Goal: Task Accomplishment & Management: Manage account settings

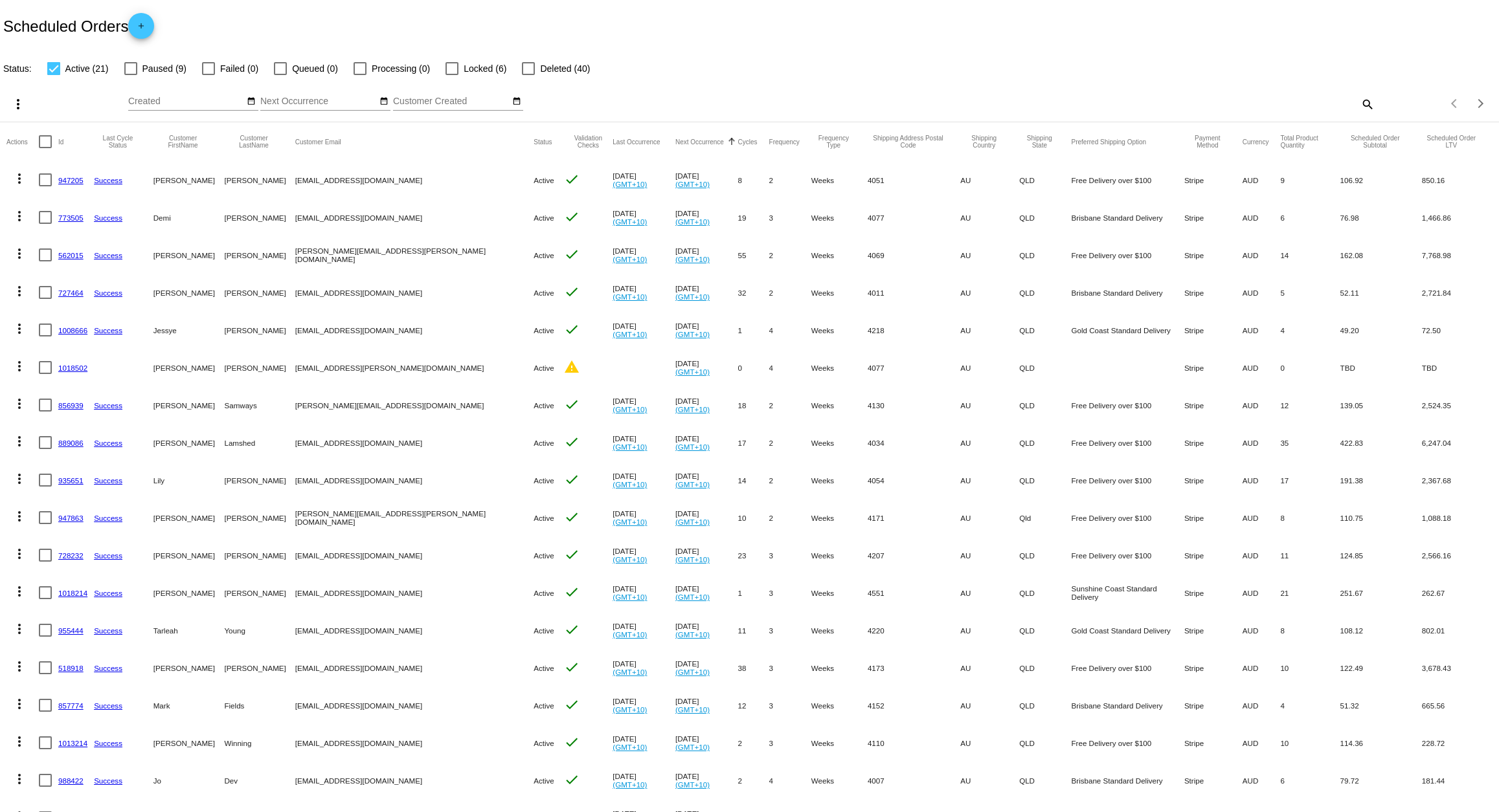
click at [80, 293] on link "727464" at bounding box center [70, 292] width 25 height 8
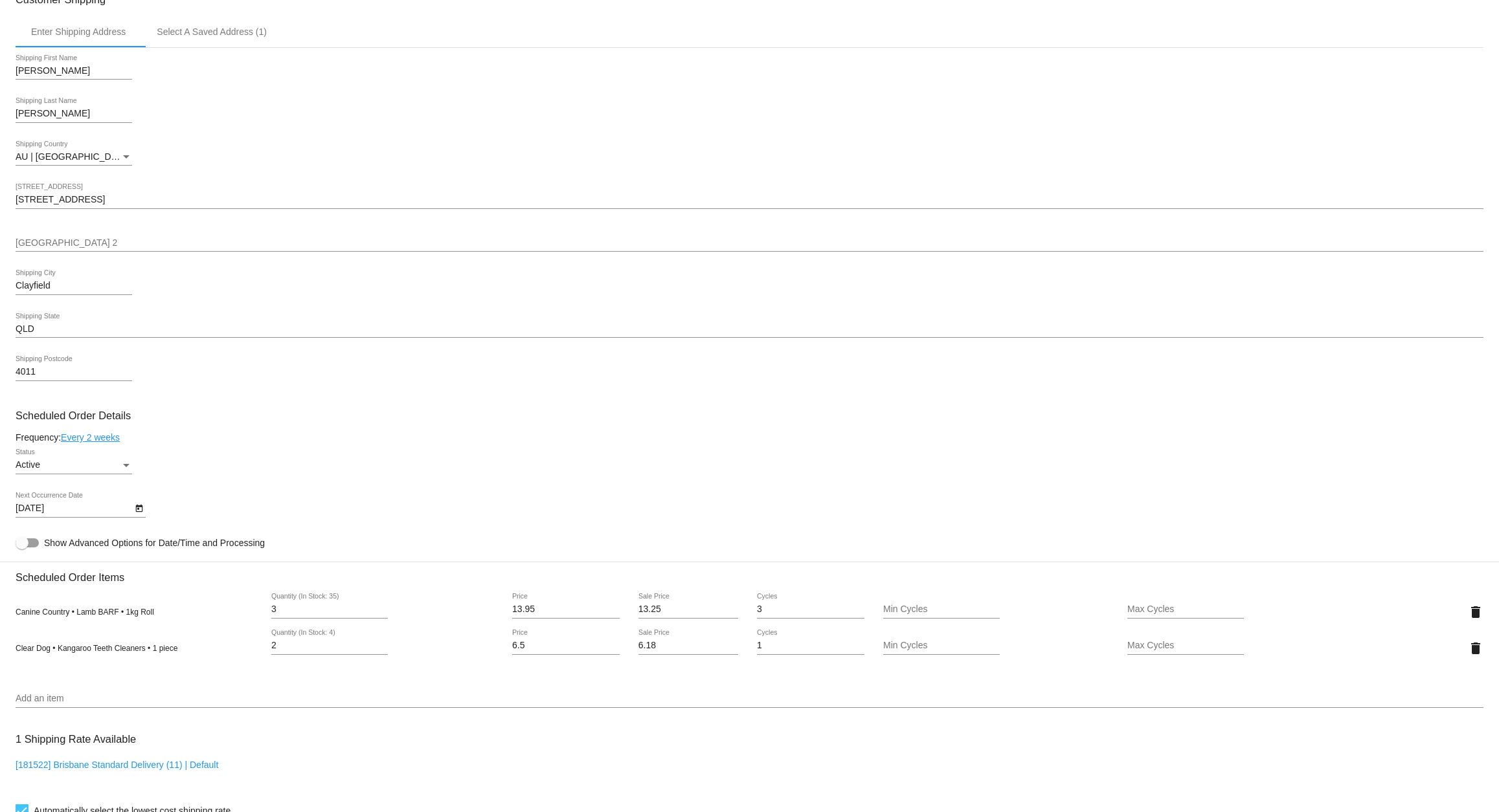
scroll to position [385, 0]
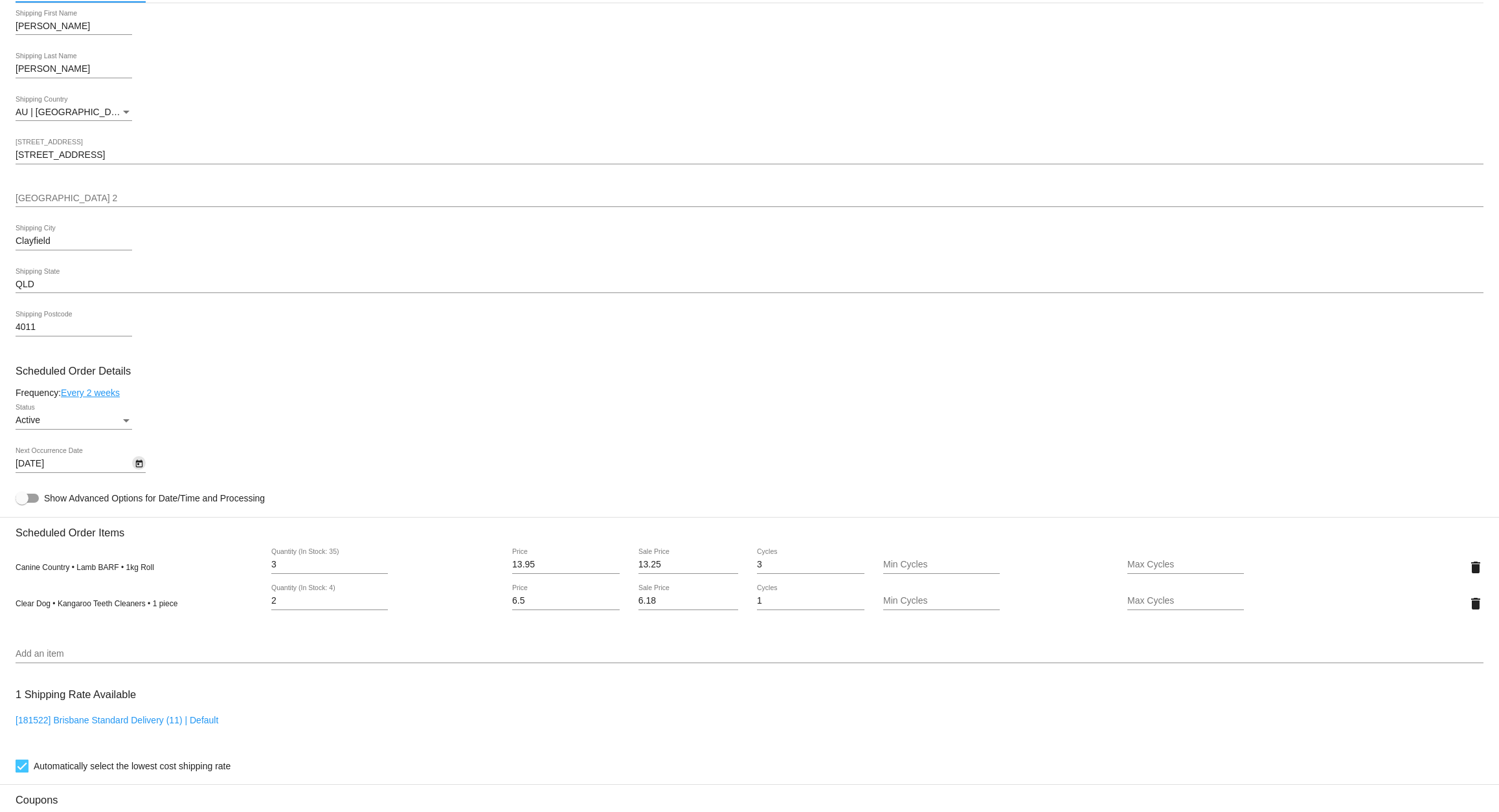
click at [137, 468] on icon "Open calendar" at bounding box center [140, 464] width 9 height 16
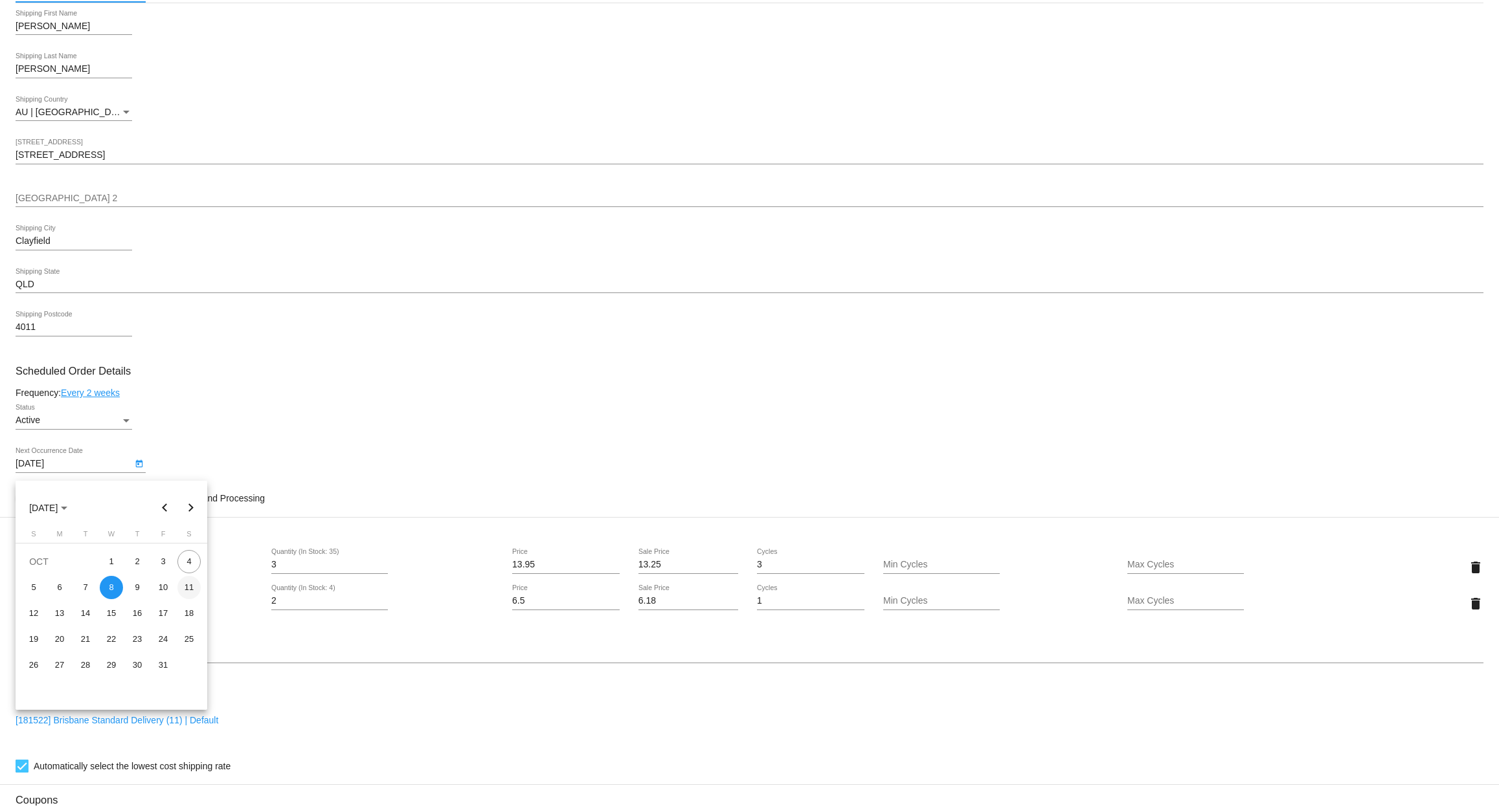
click at [184, 586] on div "11" at bounding box center [188, 587] width 23 height 23
type input "[DATE]"
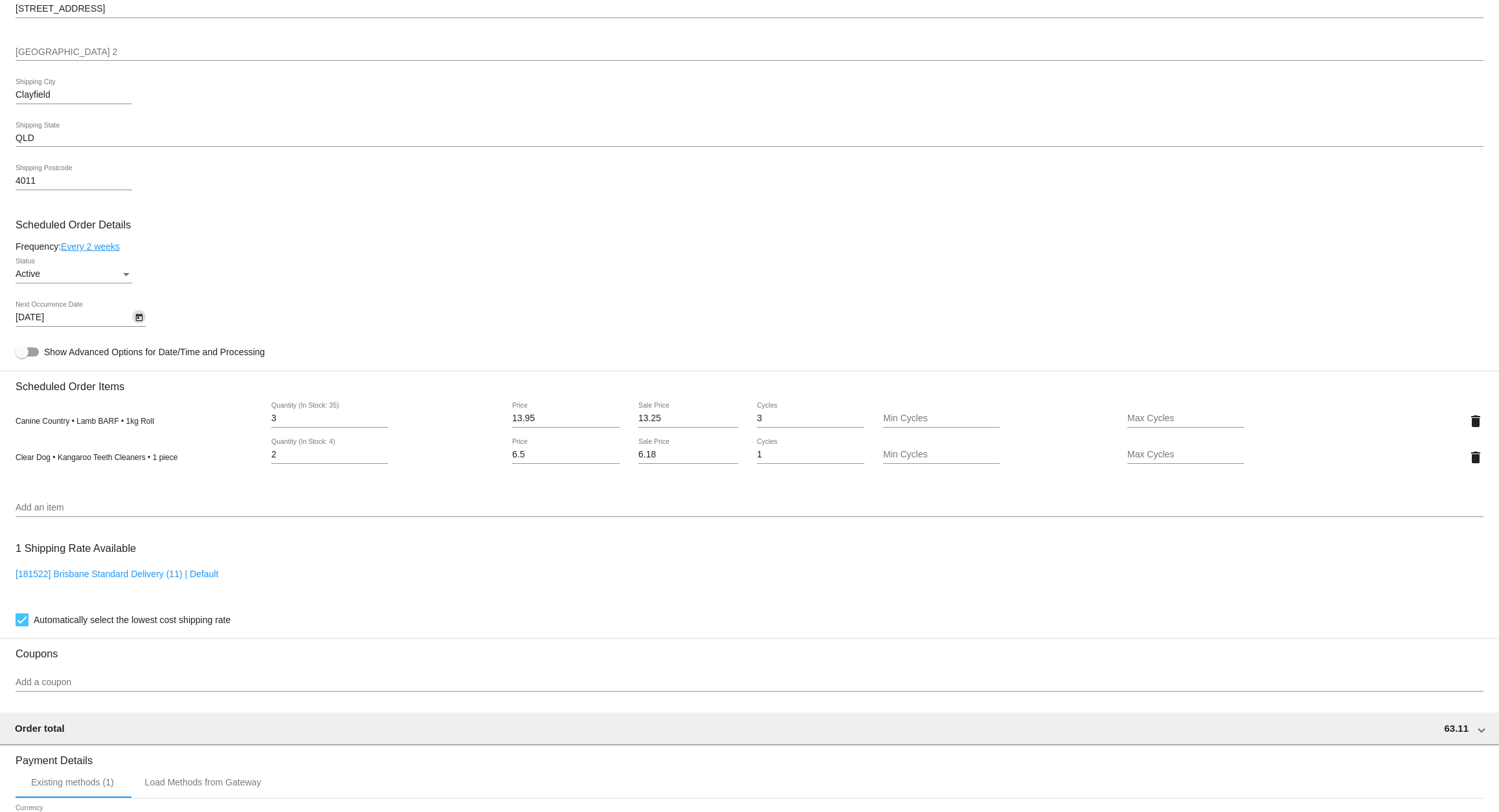
scroll to position [805, 0]
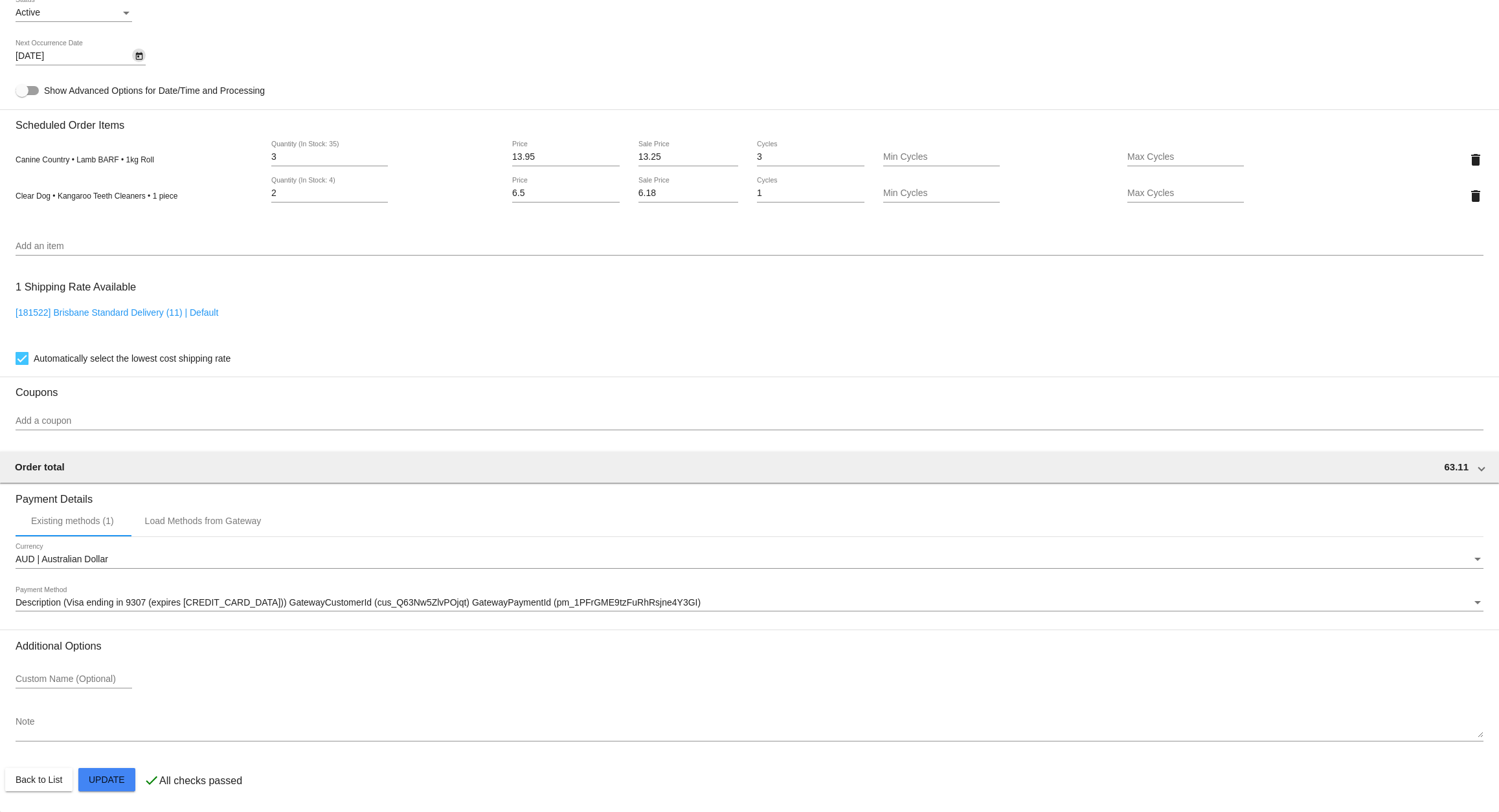
click at [112, 776] on mat-card "Customer 4520266: [PERSON_NAME] [EMAIL_ADDRESS][DOMAIN_NAME] Customer Shipping …" at bounding box center [749, 147] width 1499 height 1331
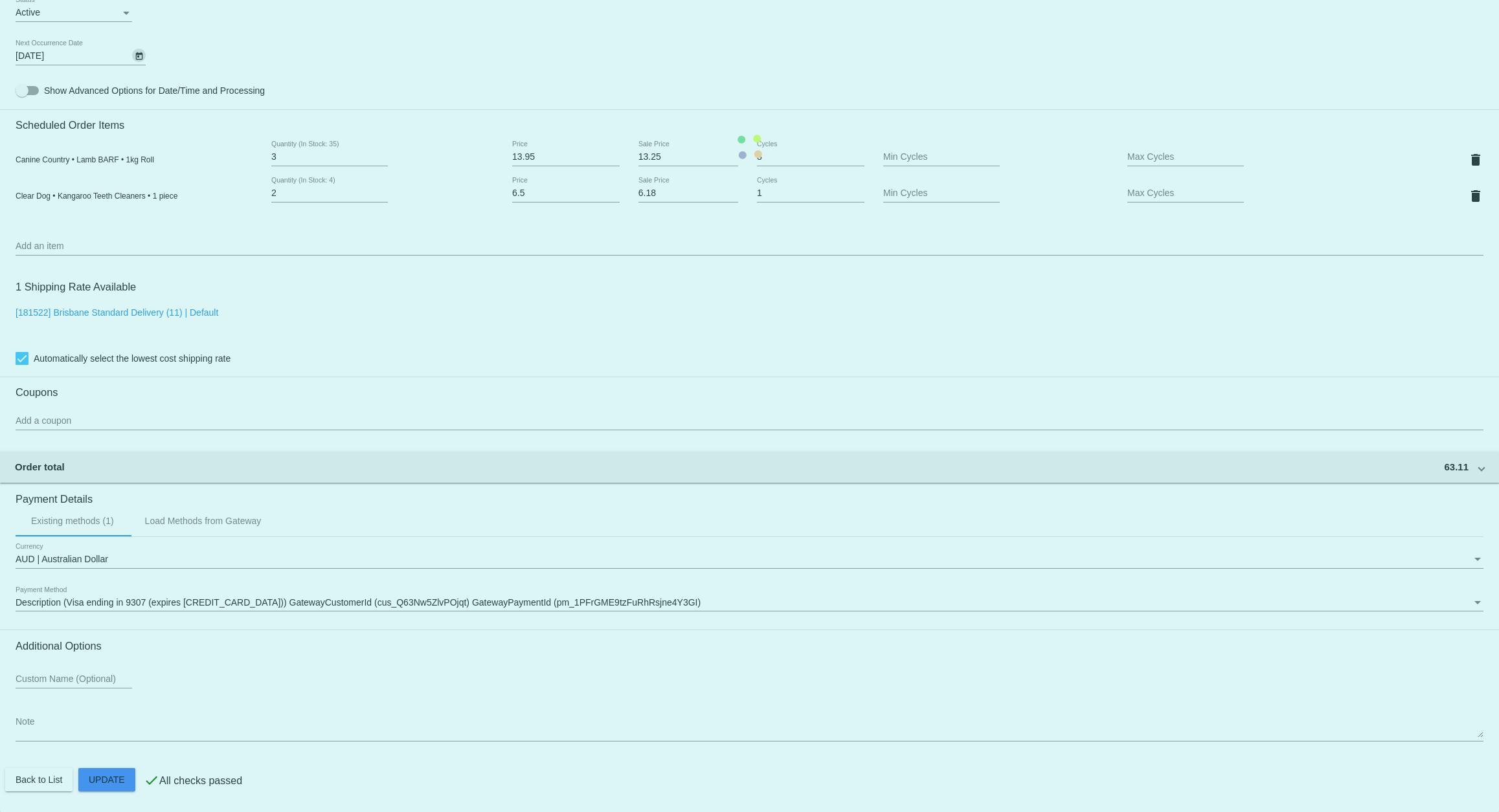
scroll to position [0, 0]
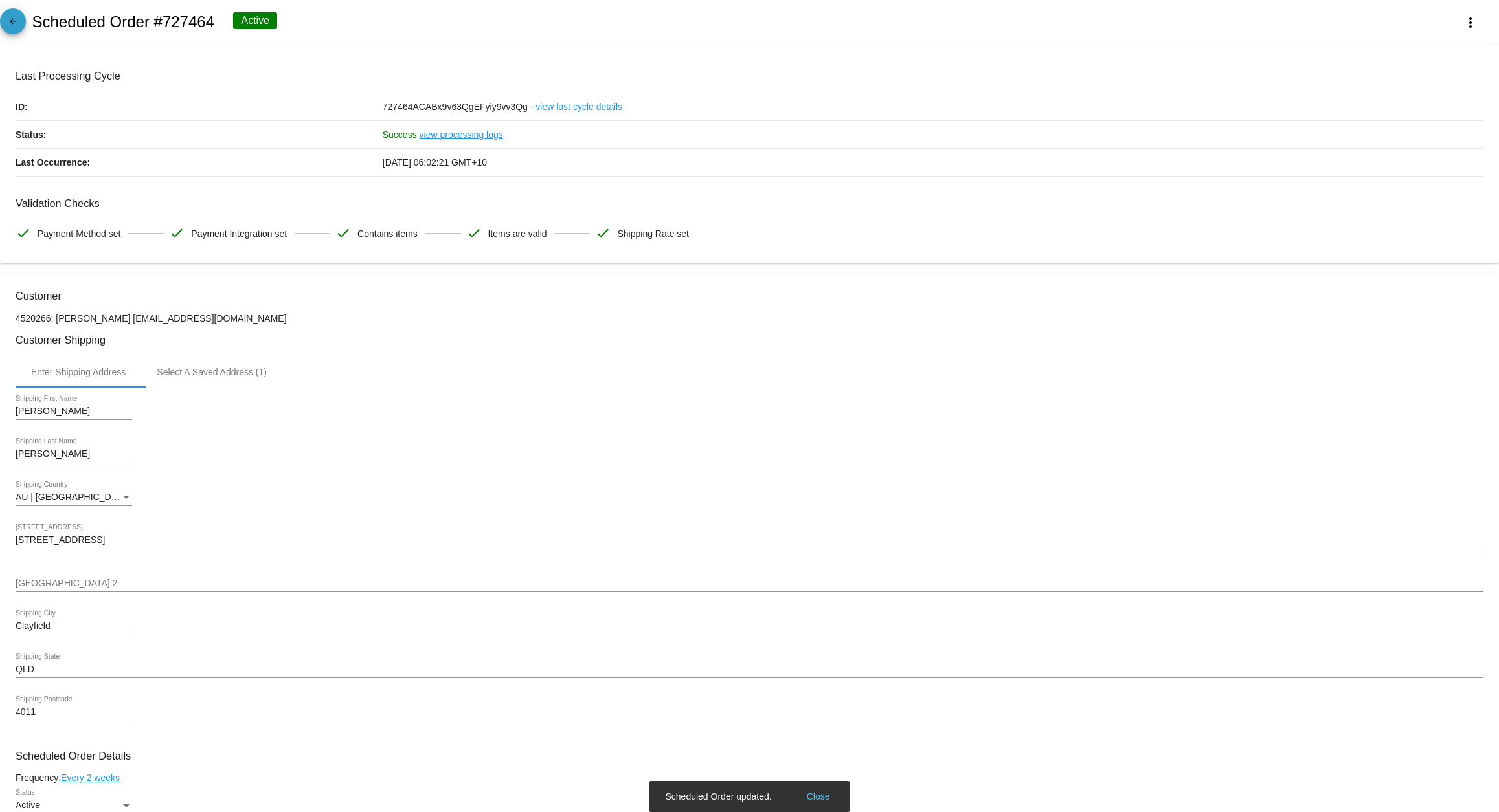
click at [21, 19] on link "arrow_back" at bounding box center [13, 21] width 26 height 26
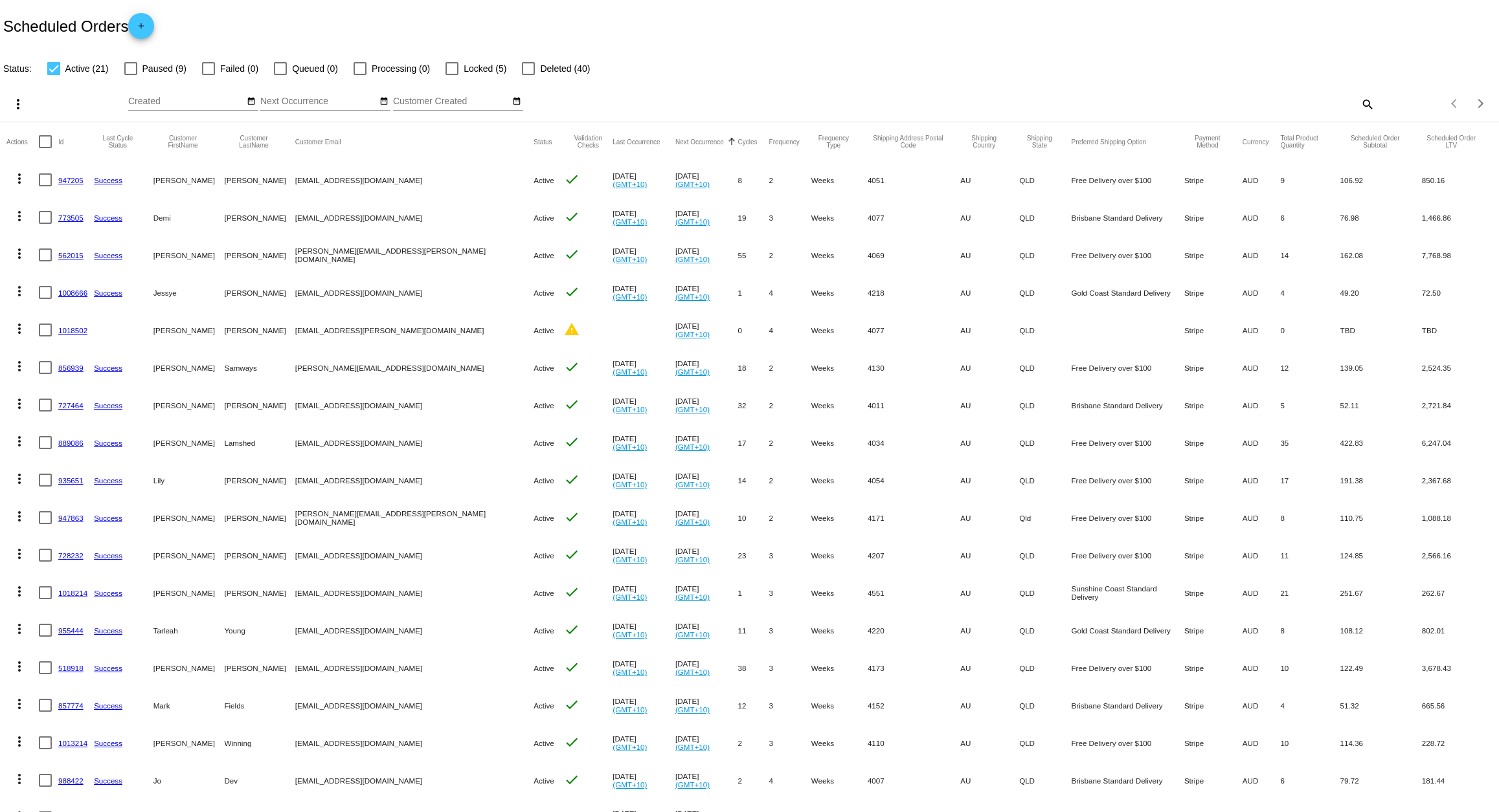
click at [74, 406] on link "727464" at bounding box center [70, 405] width 25 height 8
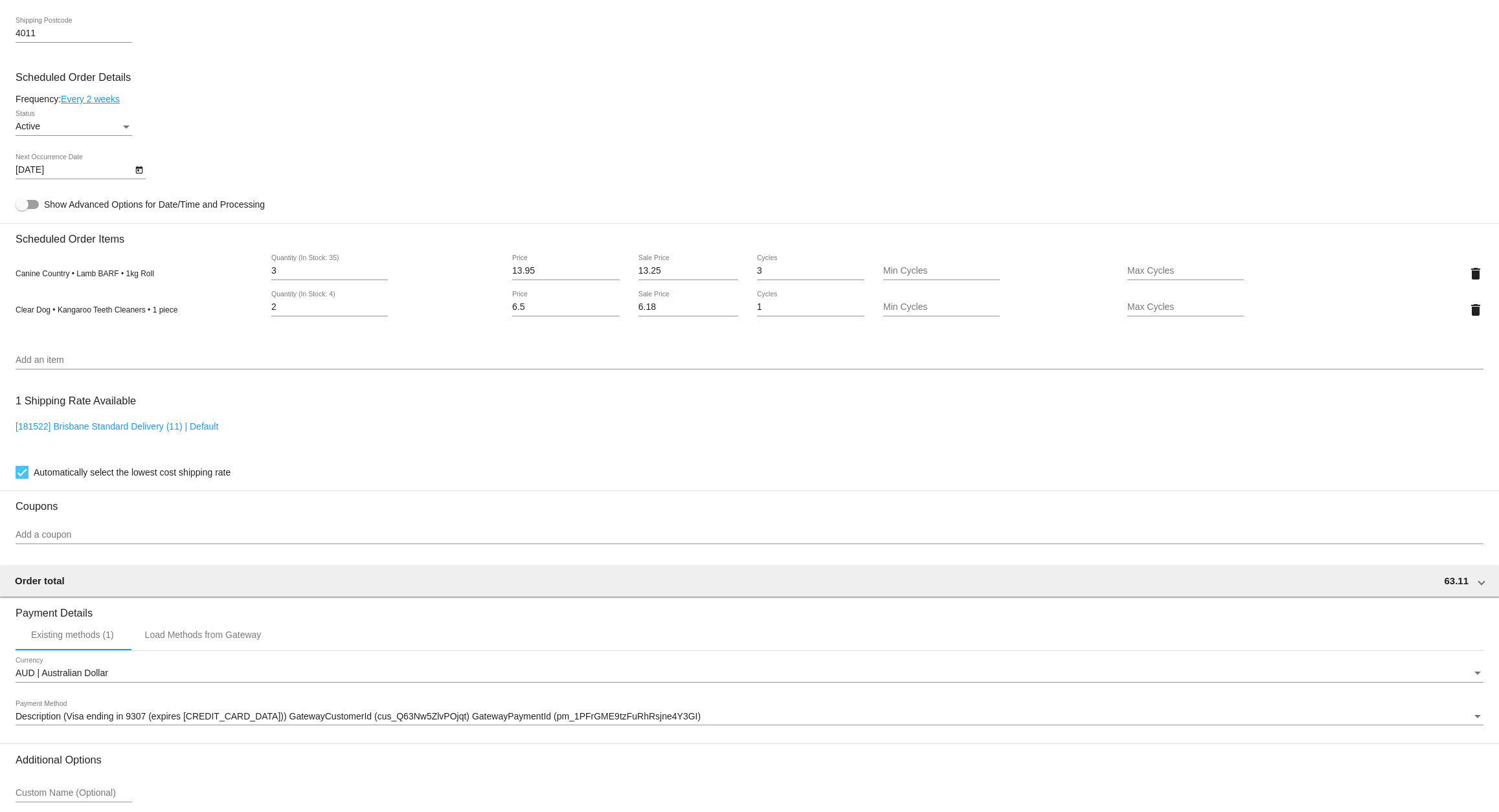
scroll to position [688, 0]
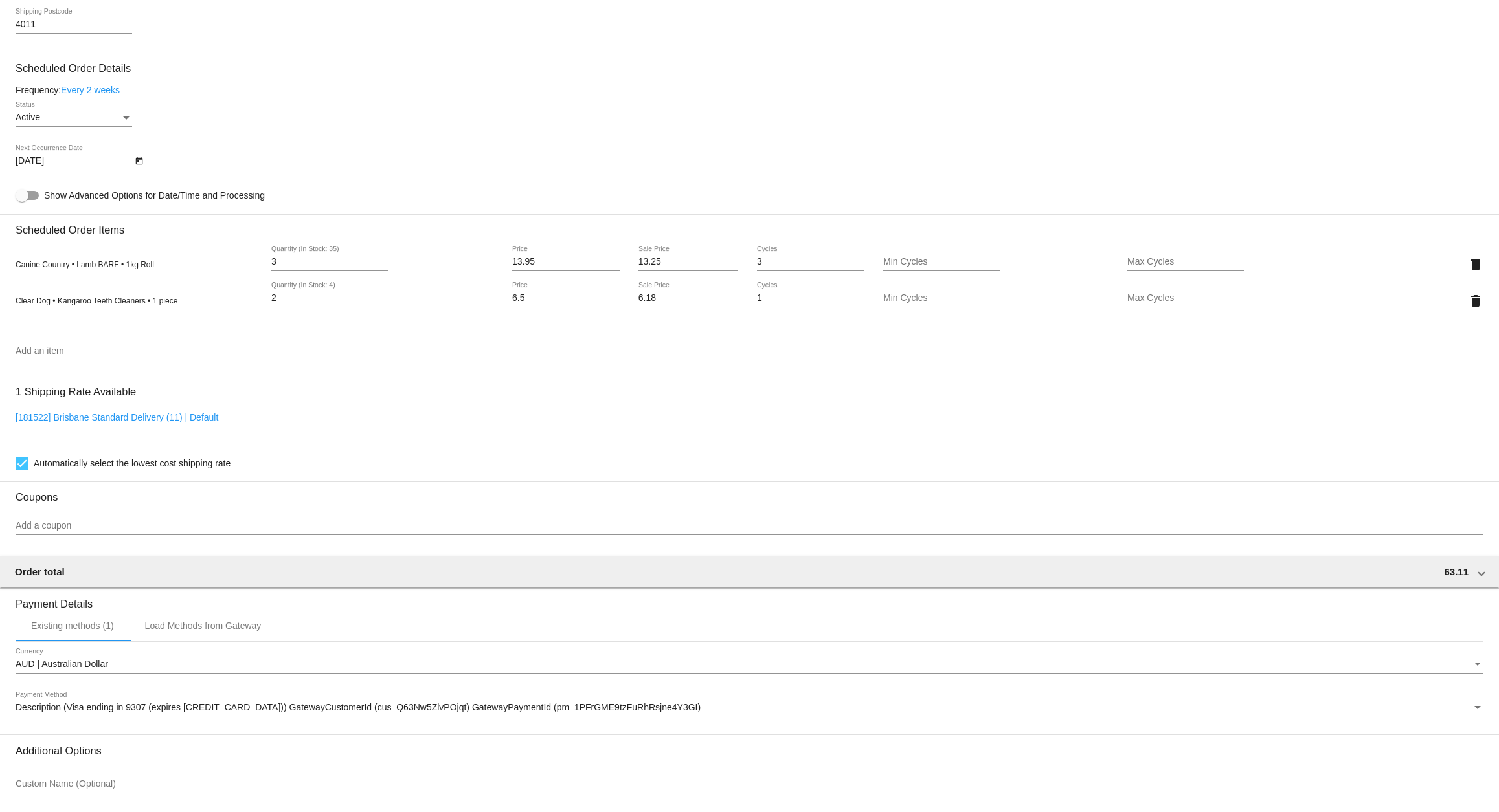
click at [137, 165] on icon "Open calendar" at bounding box center [139, 161] width 7 height 7
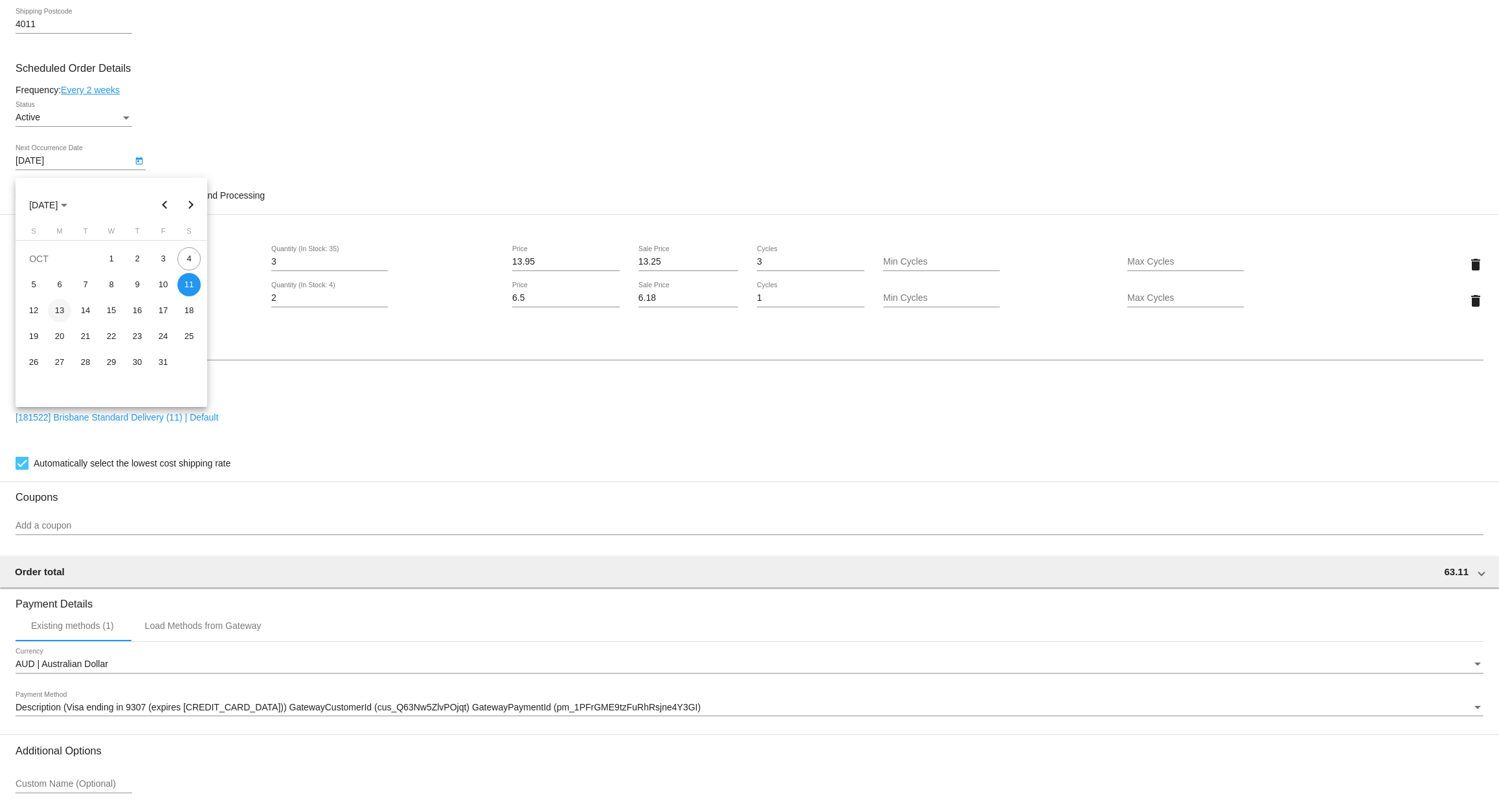
click at [63, 310] on div "13" at bounding box center [59, 310] width 23 height 23
type input "[DATE]"
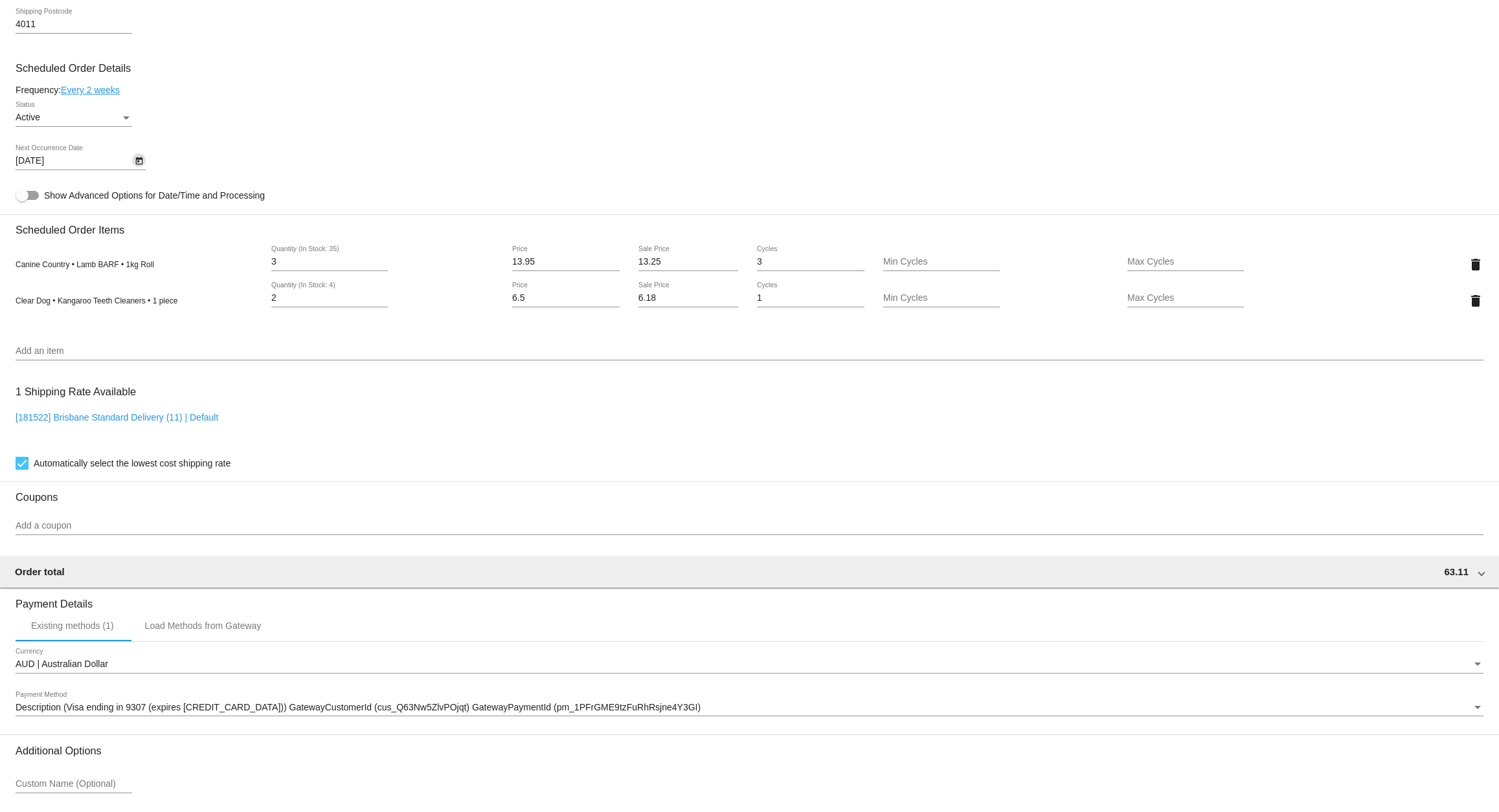
scroll to position [805, 0]
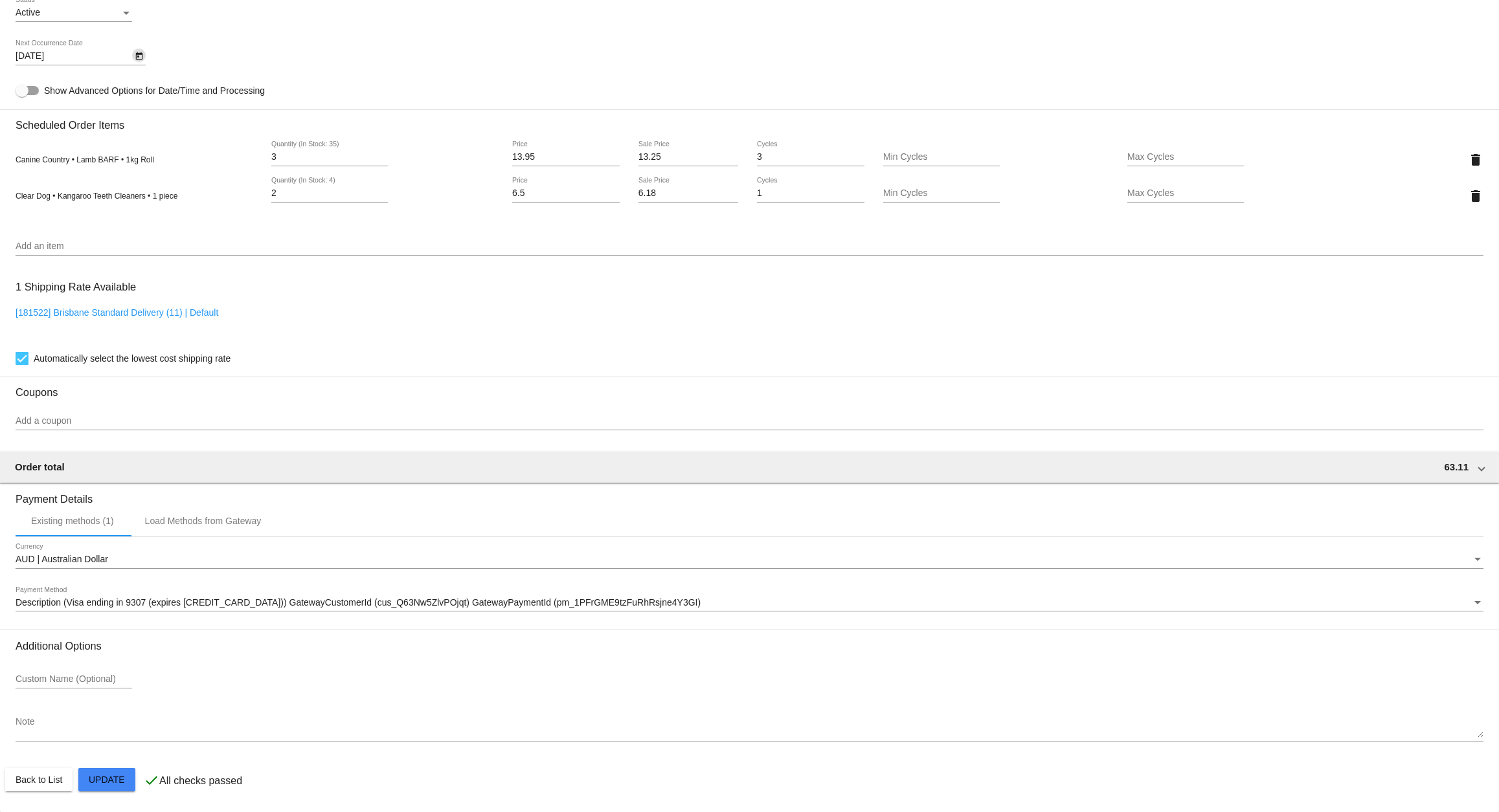
click at [107, 789] on mat-card "Customer 4520266: [PERSON_NAME] [EMAIL_ADDRESS][DOMAIN_NAME] Customer Shipping …" at bounding box center [749, 147] width 1499 height 1331
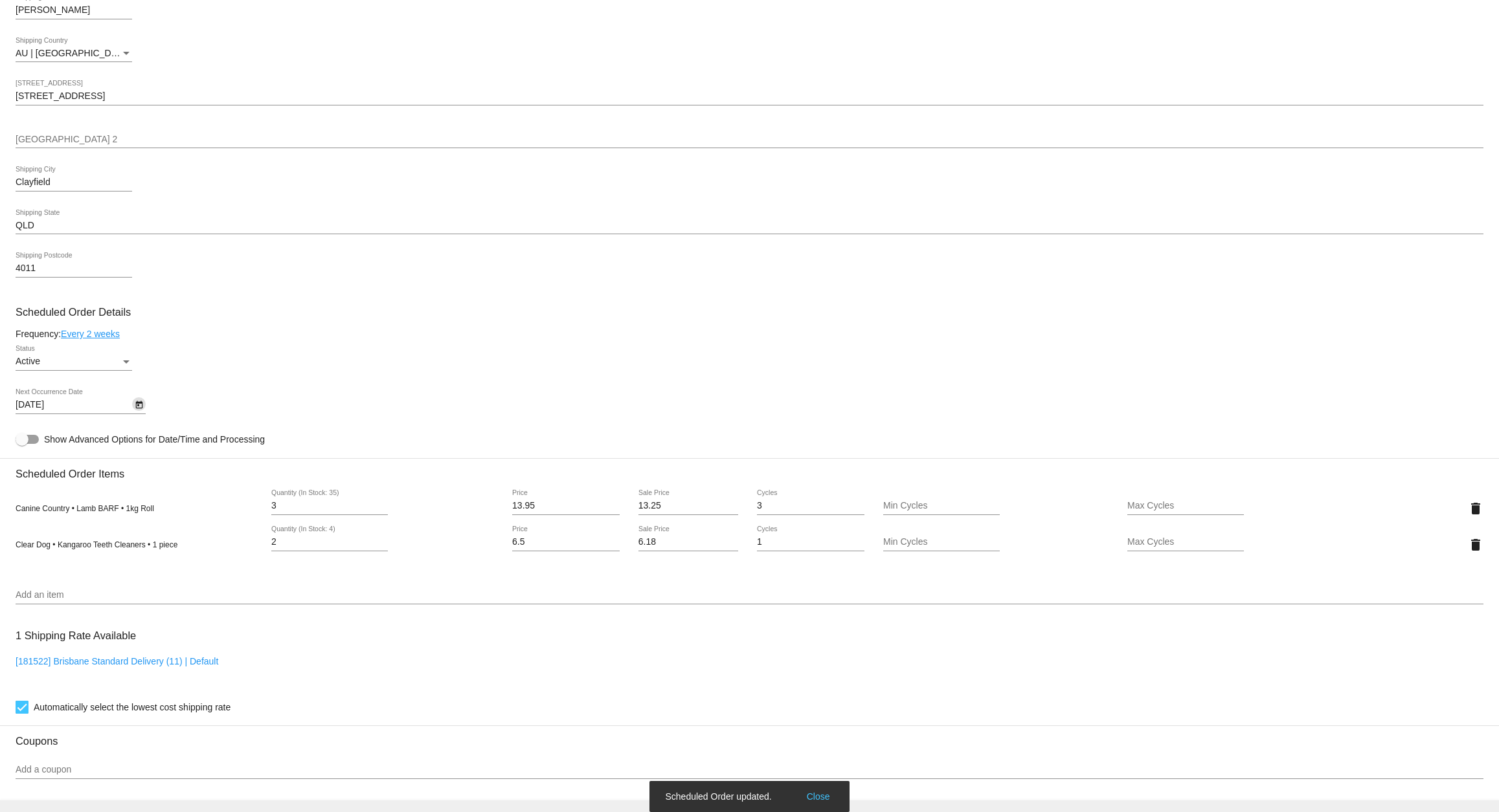
scroll to position [0, 0]
